Goal: Task Accomplishment & Management: Use online tool/utility

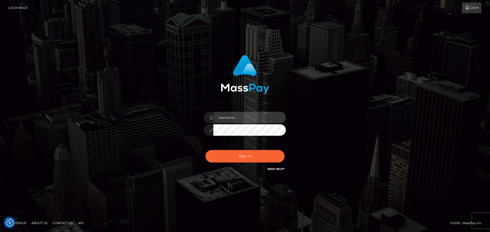
click at [250, 121] on input "text" at bounding box center [249, 117] width 72 height 11
type input "[PERSON_NAME].xcite"
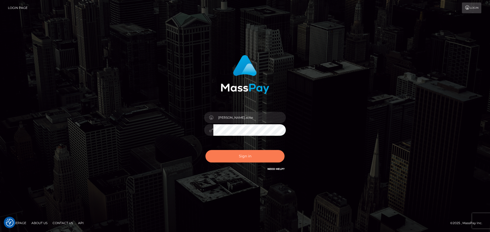
click at [255, 151] on button "Sign in" at bounding box center [244, 156] width 79 height 13
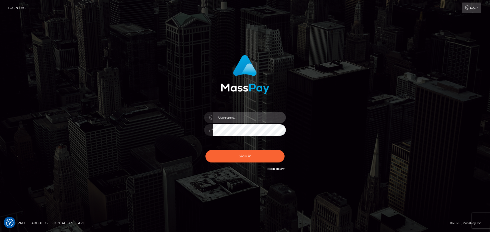
click at [249, 117] on input "text" at bounding box center [249, 117] width 72 height 11
type input "[PERSON_NAME].xcite"
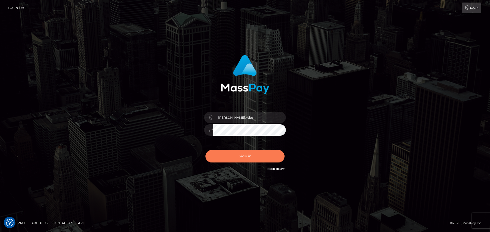
click at [245, 154] on button "Sign in" at bounding box center [244, 156] width 79 height 13
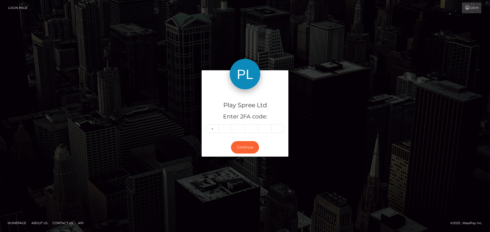
type input "3"
type input "0"
type input "6"
type input "4"
type input "2"
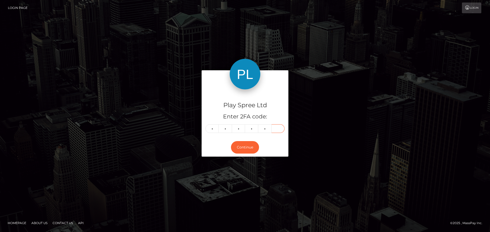
type input "9"
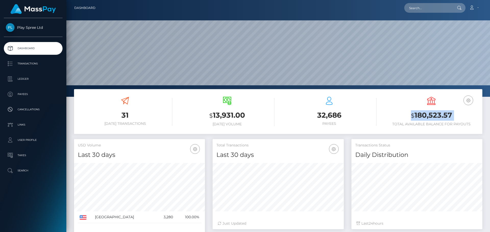
scroll to position [91, 131]
click at [461, 153] on h4 "Daily Distribution" at bounding box center [416, 155] width 123 height 9
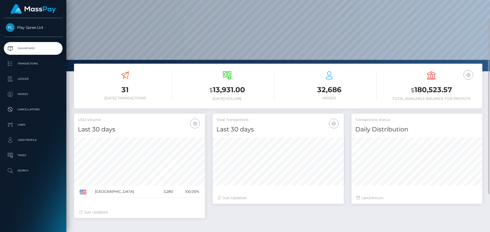
scroll to position [0, 0]
